Goal: Task Accomplishment & Management: Manage account settings

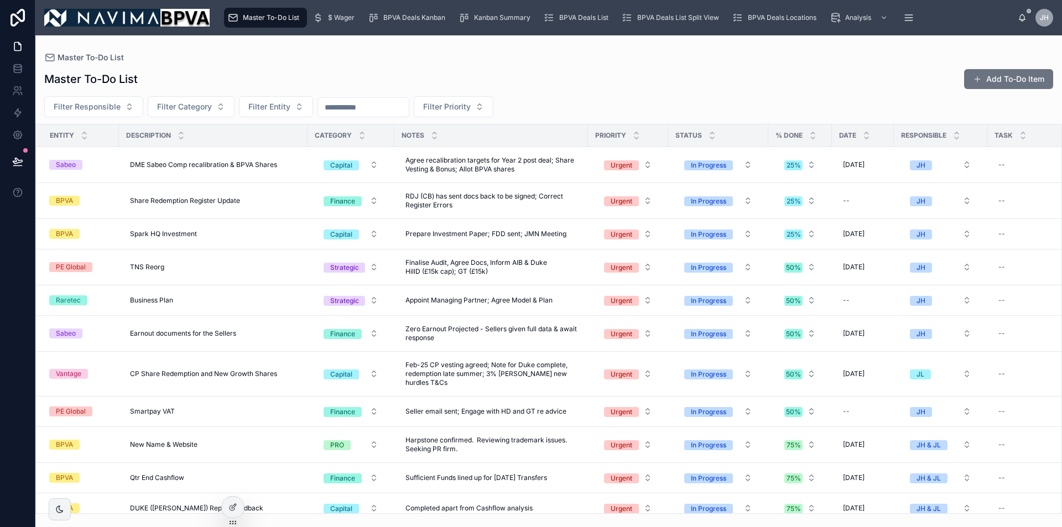
scroll to position [111, 0]
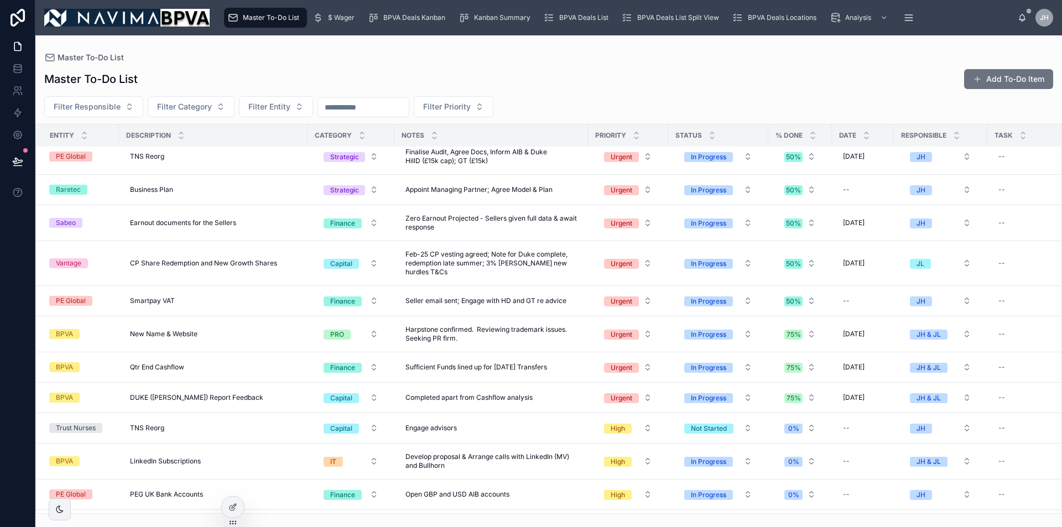
click at [501, 369] on span "Sufficient Funds lined up for [DATE] Transfers" at bounding box center [477, 367] width 142 height 9
type textarea "**********"
click at [539, 383] on icon "submit" at bounding box center [541, 383] width 6 height 4
drag, startPoint x: 305, startPoint y: 133, endPoint x: 298, endPoint y: 142, distance: 11.4
click at [296, 134] on th "Description" at bounding box center [213, 135] width 189 height 23
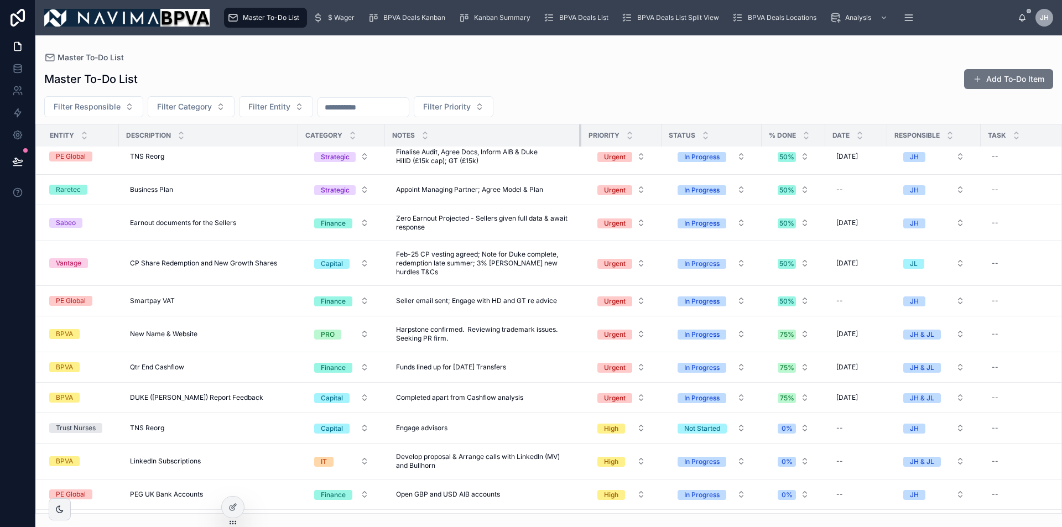
drag, startPoint x: 578, startPoint y: 138, endPoint x: 589, endPoint y: 138, distance: 11.1
click at [584, 138] on div at bounding box center [581, 135] width 4 height 22
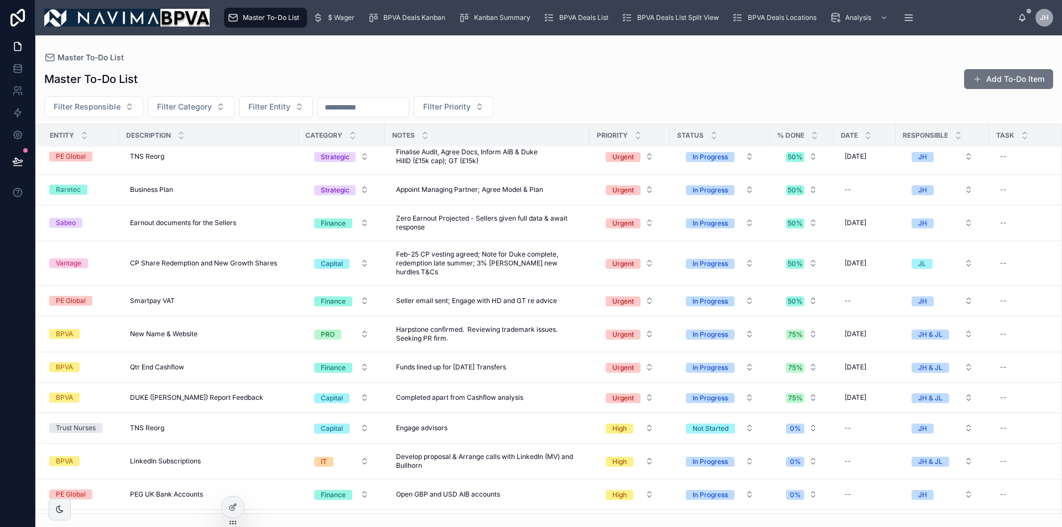
click at [584, 113] on div "Filter Responsible Filter Category Filter Entity Filter Priority" at bounding box center [548, 106] width 1027 height 21
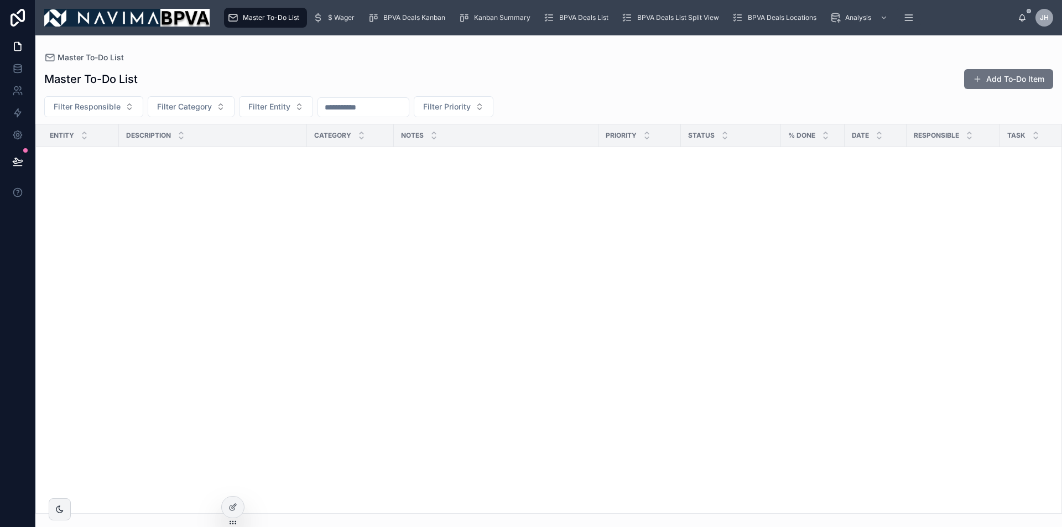
scroll to position [885, 0]
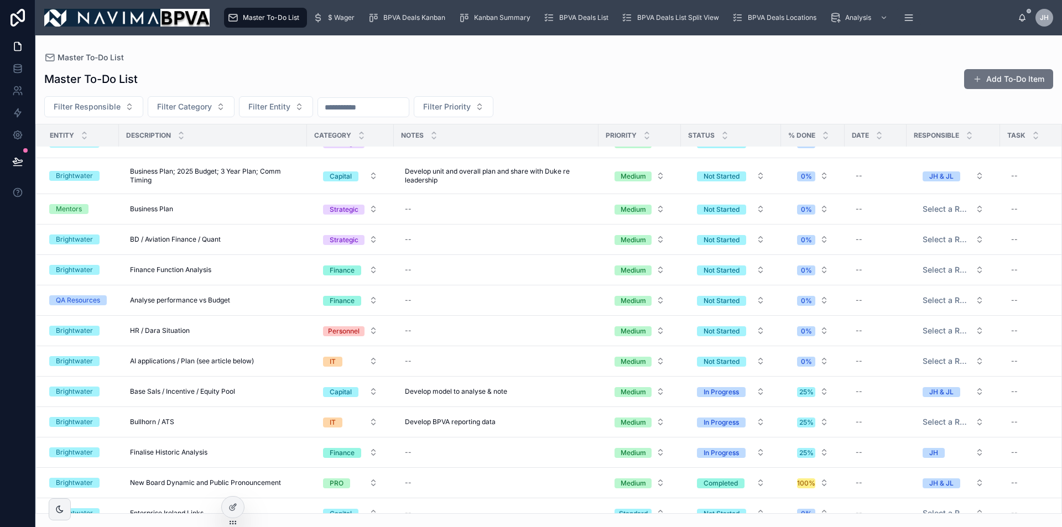
click at [657, 299] on button "Medium" at bounding box center [640, 300] width 68 height 20
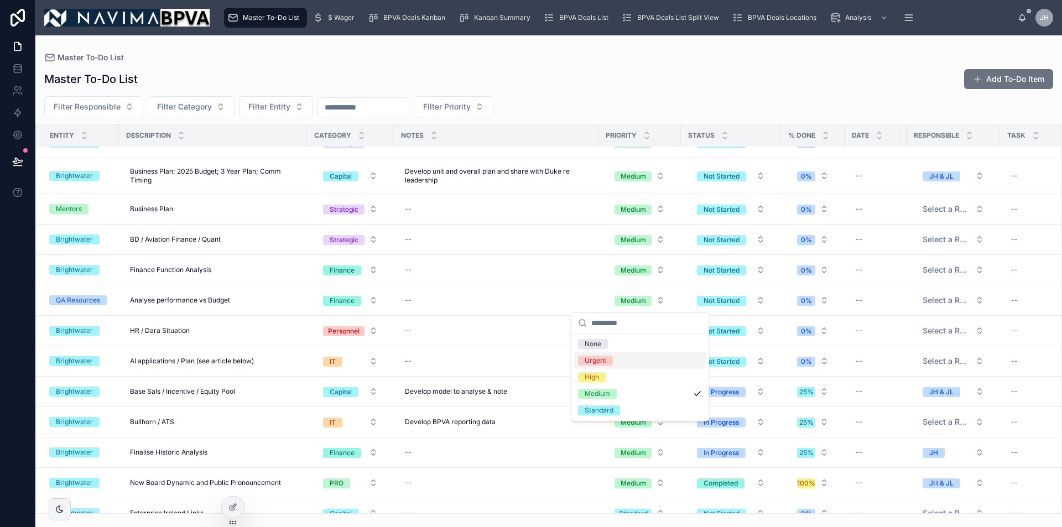
click at [608, 358] on span "Urgent" at bounding box center [595, 361] width 35 height 10
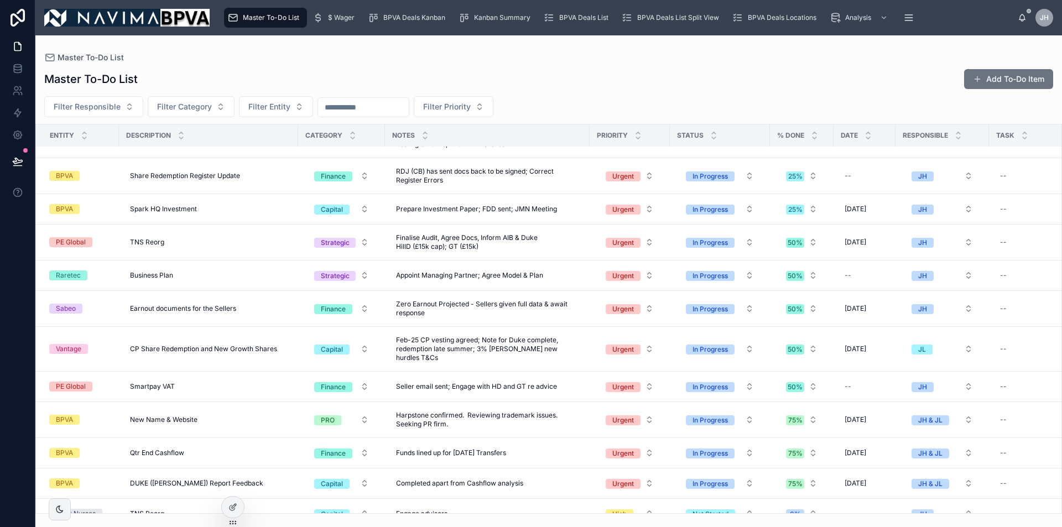
scroll to position [111, 0]
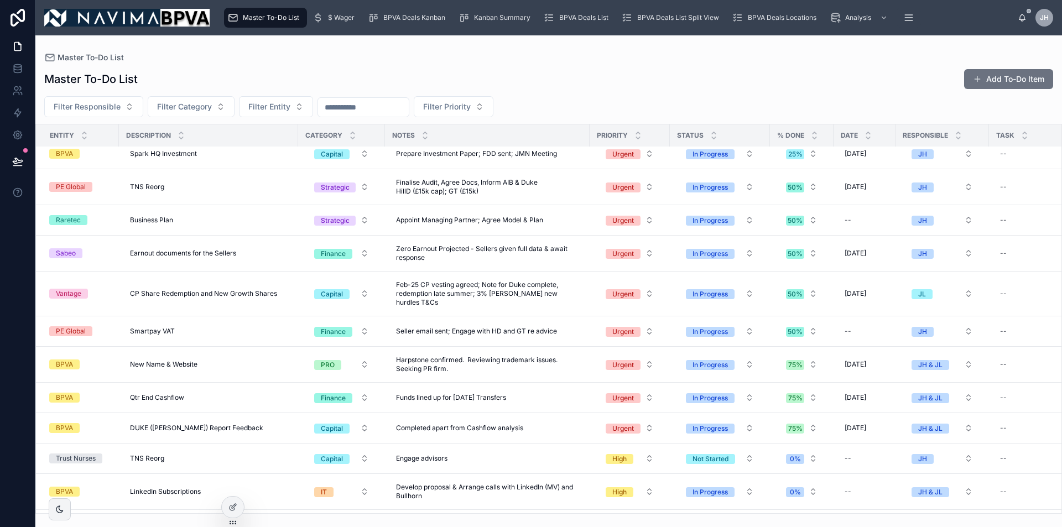
click at [651, 418] on button "Urgent" at bounding box center [630, 428] width 66 height 20
click at [596, 394] on div "Standard" at bounding box center [589, 396] width 29 height 10
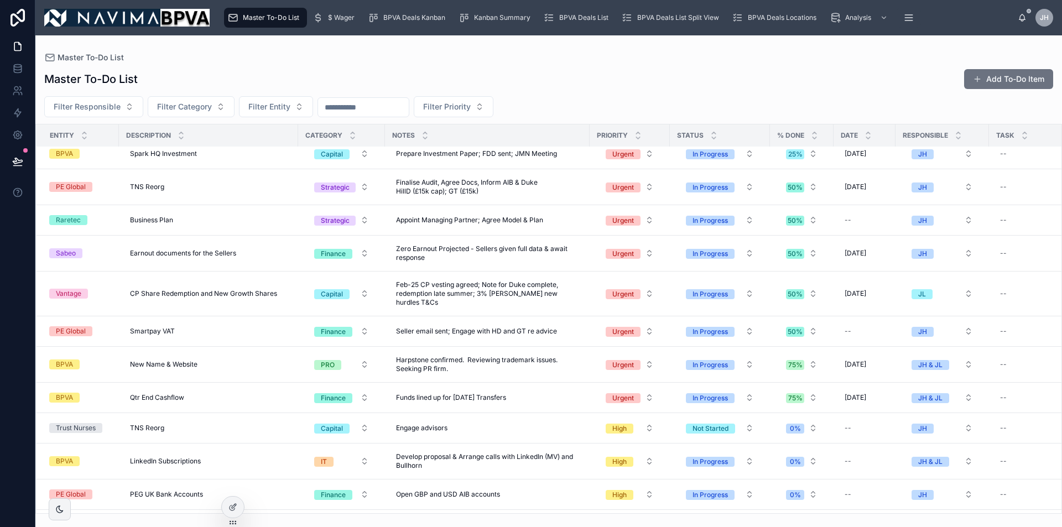
scroll to position [0, 0]
